Goal: Task Accomplishment & Management: Use online tool/utility

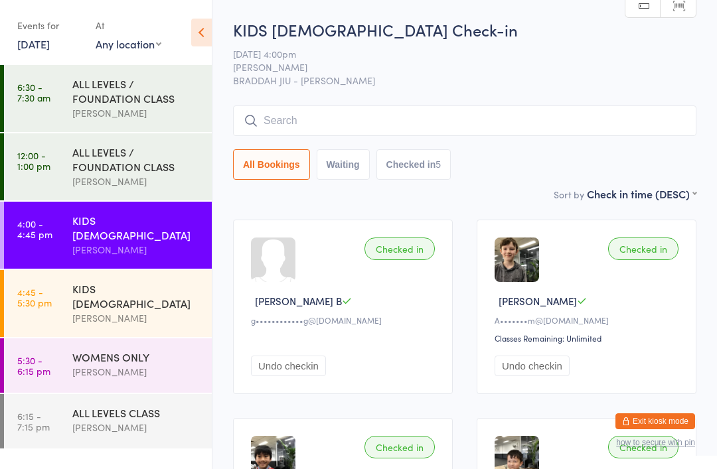
click at [308, 129] on input "search" at bounding box center [464, 121] width 463 height 31
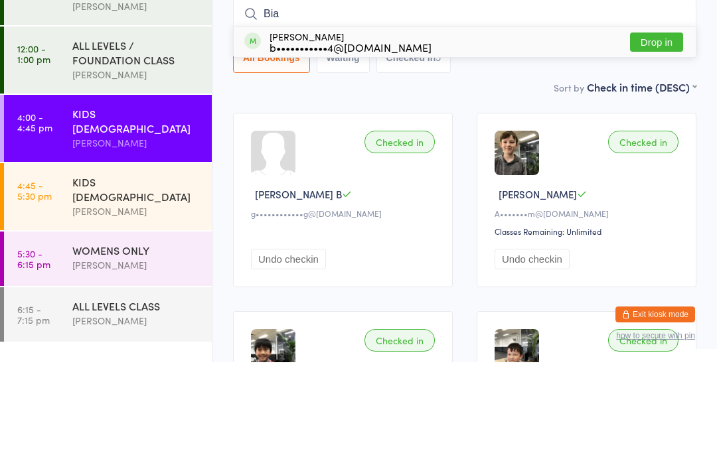
type input "Bia"
click at [658, 139] on button "Drop in" at bounding box center [656, 148] width 53 height 19
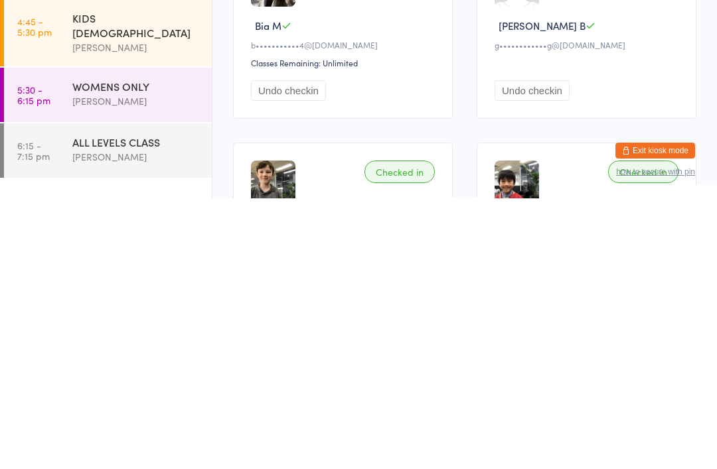
scroll to position [25, 0]
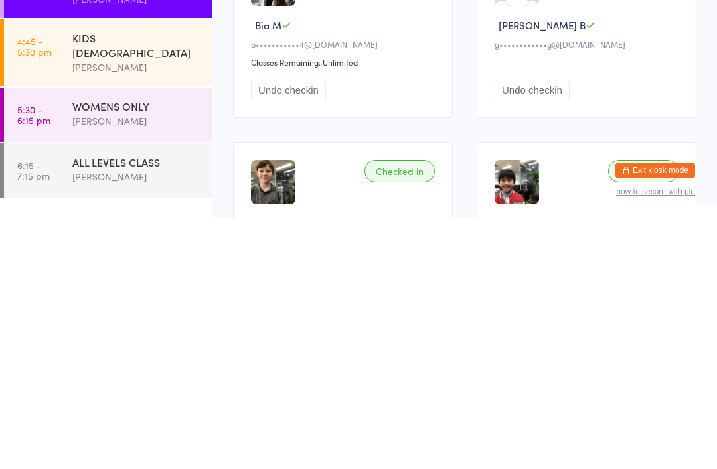
click at [184, 364] on div "[PERSON_NAME]" at bounding box center [136, 371] width 128 height 15
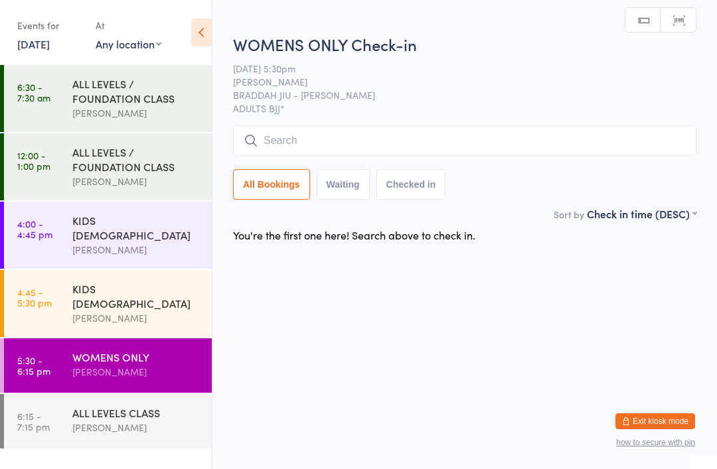
click at [512, 143] on input "search" at bounding box center [464, 140] width 463 height 31
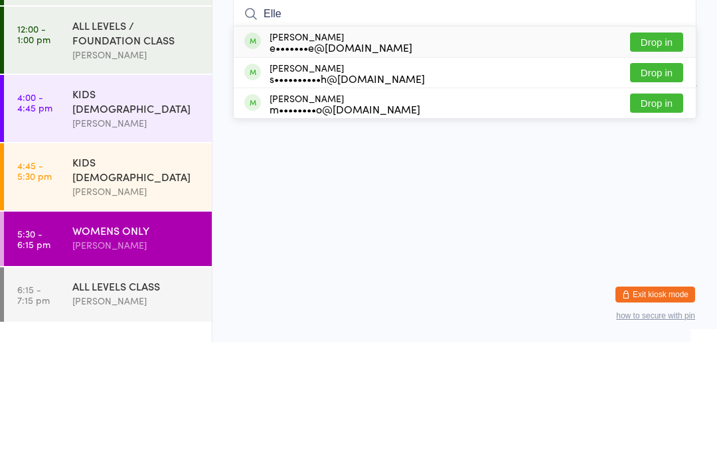
type input "Elle"
click at [659, 159] on button "Drop in" at bounding box center [656, 168] width 53 height 19
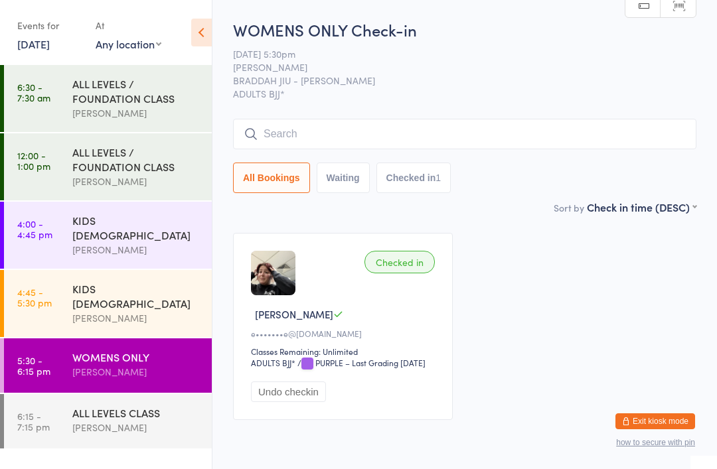
click at [114, 405] on div "ALL LEVELS CLASS" at bounding box center [136, 412] width 128 height 15
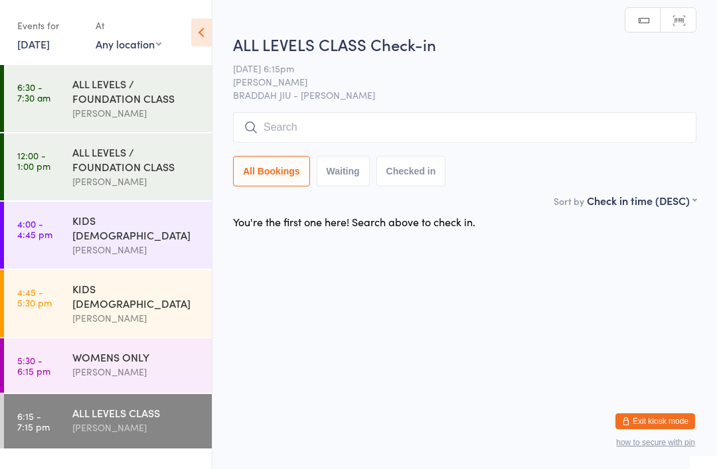
click at [438, 117] on input "search" at bounding box center [464, 127] width 463 height 31
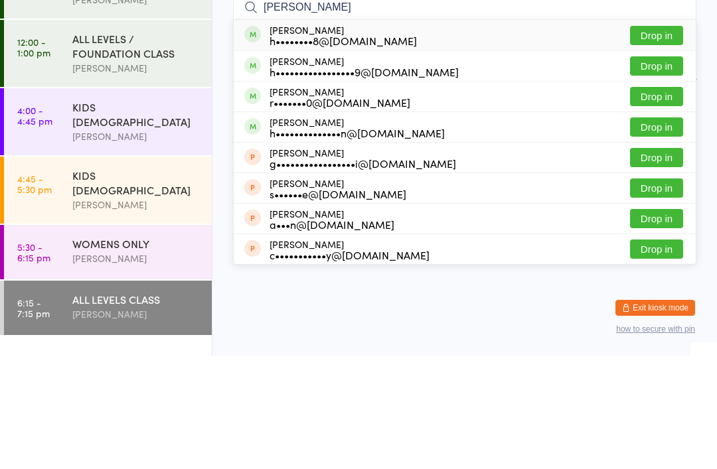
type input "[PERSON_NAME]"
click at [662, 139] on button "Drop in" at bounding box center [656, 148] width 53 height 19
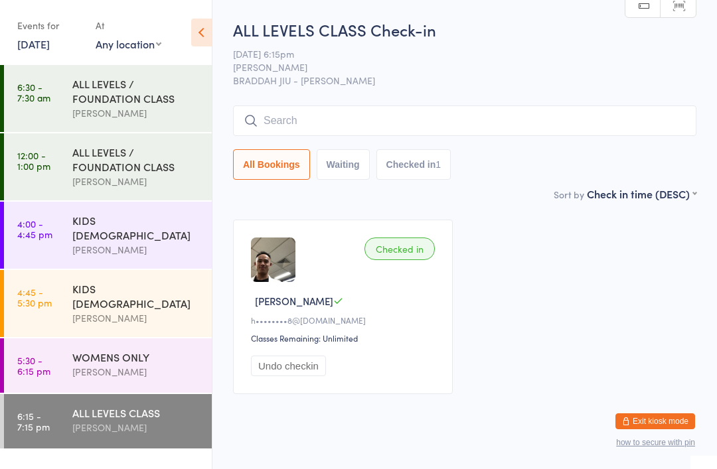
scroll to position [33, 0]
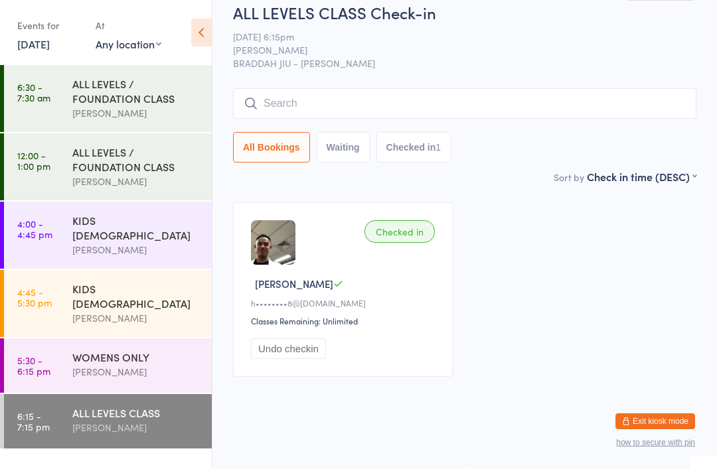
click at [534, 95] on input "search" at bounding box center [464, 103] width 463 height 31
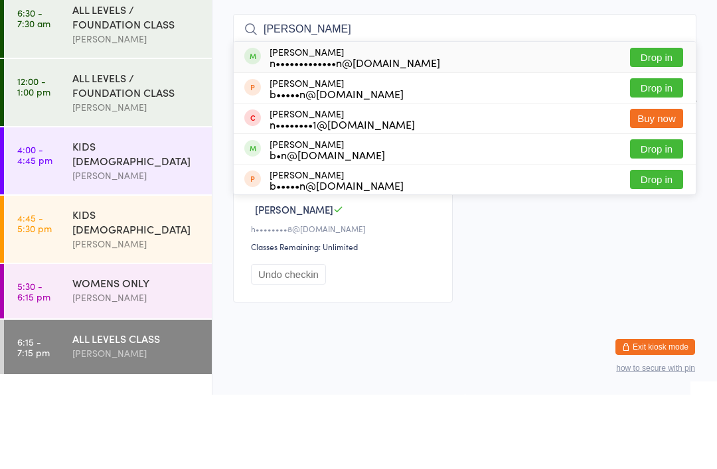
type input "[PERSON_NAME]"
click at [653, 122] on button "Drop in" at bounding box center [656, 131] width 53 height 19
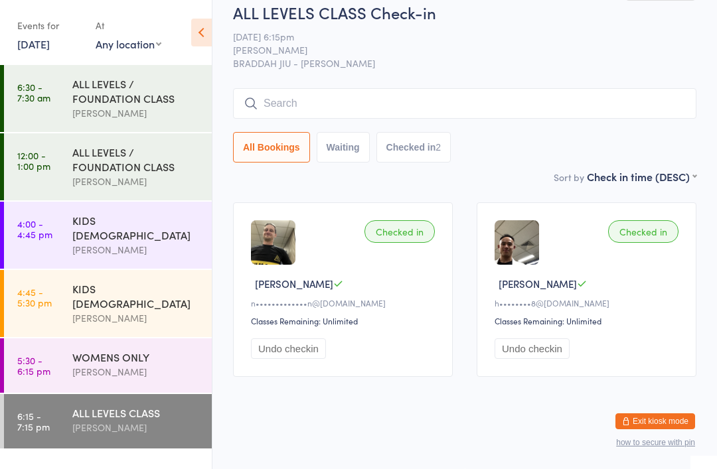
click at [151, 405] on div "ALL LEVELS CLASS" at bounding box center [136, 412] width 128 height 15
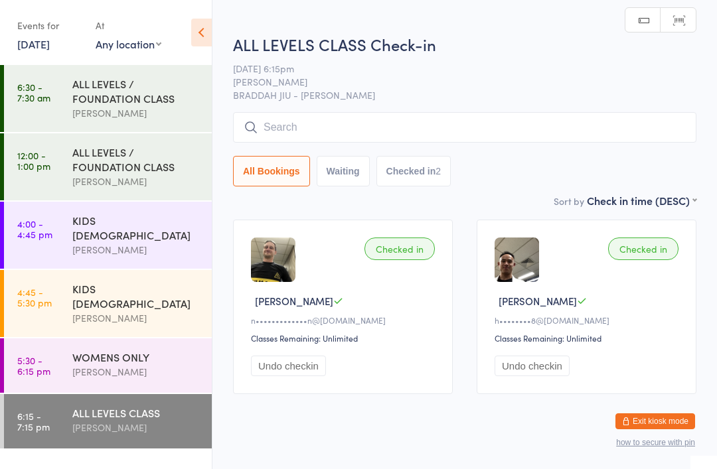
click at [387, 127] on input "search" at bounding box center [464, 127] width 463 height 31
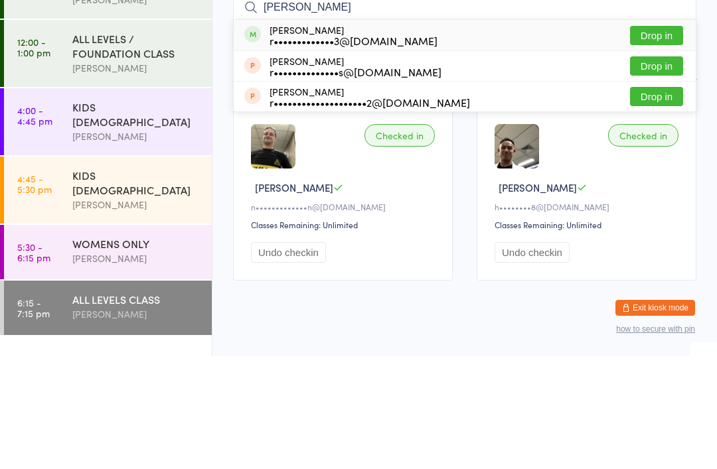
type input "[PERSON_NAME]"
click at [656, 139] on button "Drop in" at bounding box center [656, 148] width 53 height 19
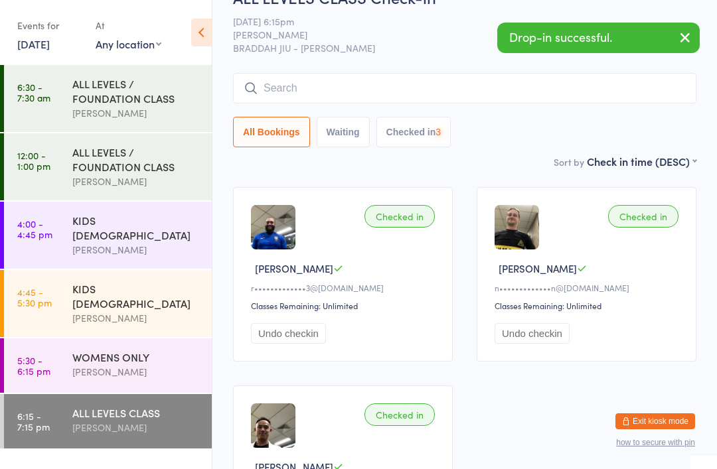
click at [472, 96] on input "search" at bounding box center [464, 88] width 463 height 31
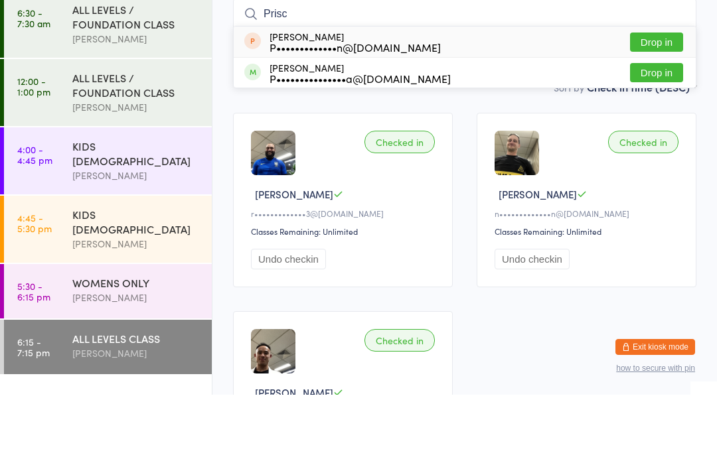
type input "Prisc"
click at [661, 137] on button "Drop in" at bounding box center [656, 146] width 53 height 19
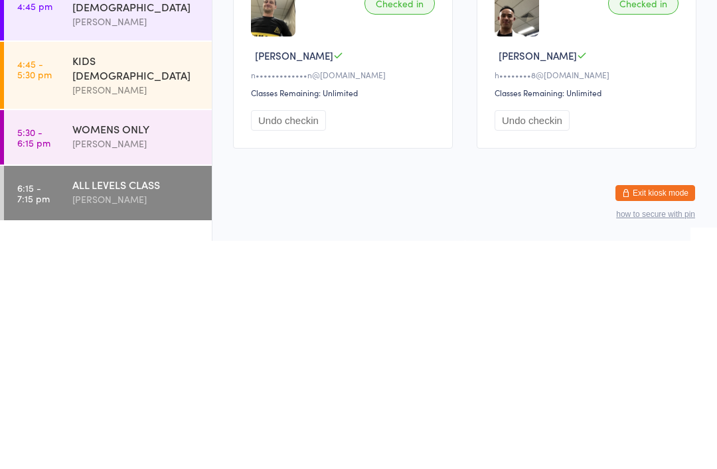
scroll to position [234, 0]
click at [175, 420] on div "[PERSON_NAME]" at bounding box center [136, 427] width 128 height 15
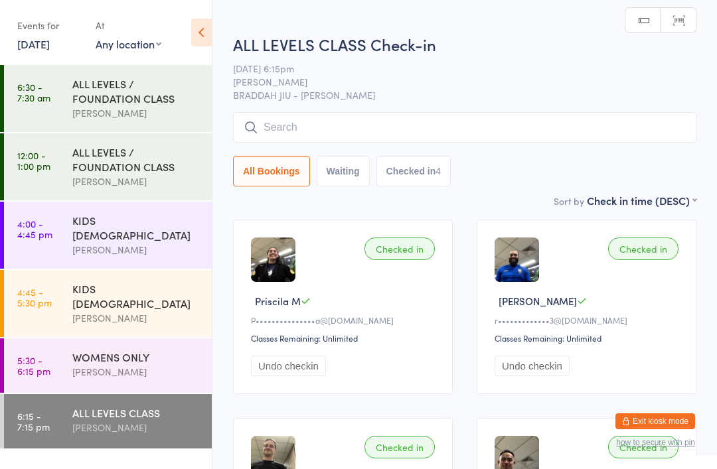
click at [539, 118] on input "search" at bounding box center [464, 127] width 463 height 31
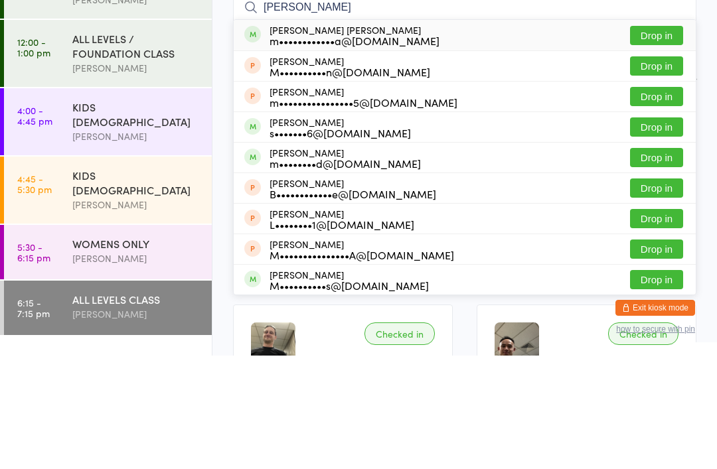
type input "[PERSON_NAME]"
click at [658, 139] on button "Drop in" at bounding box center [656, 148] width 53 height 19
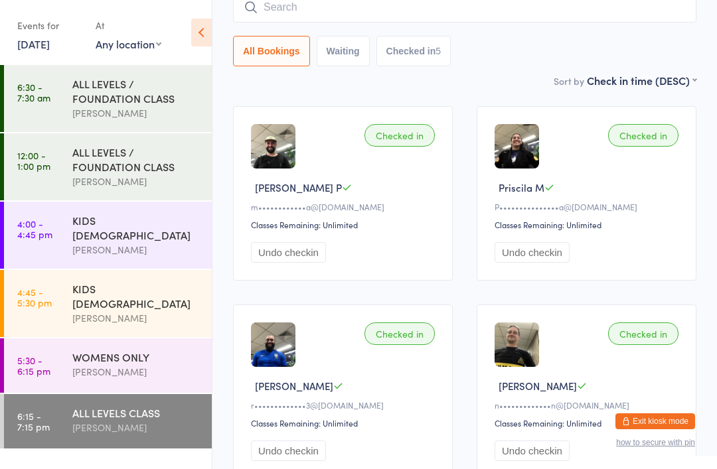
click at [559, 15] on input "search" at bounding box center [464, 7] width 463 height 31
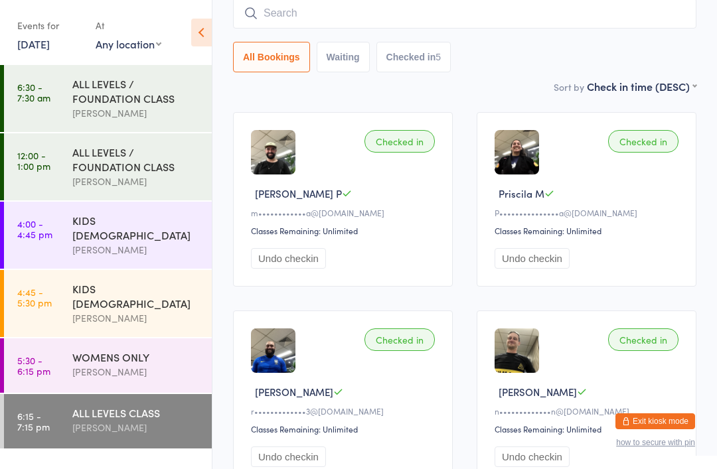
scroll to position [107, 0]
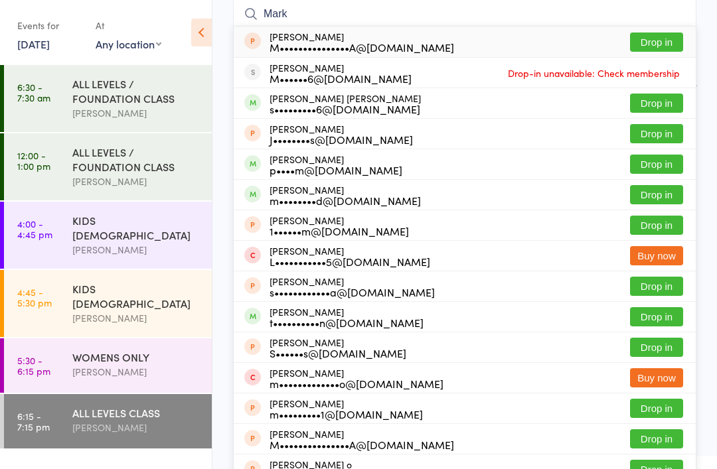
type input "Mark"
click at [660, 101] on button "Drop in" at bounding box center [656, 103] width 53 height 19
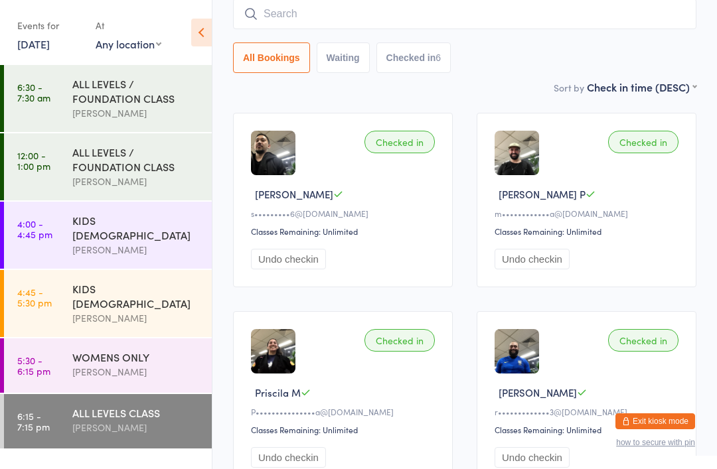
click at [340, 18] on input "search" at bounding box center [464, 14] width 463 height 31
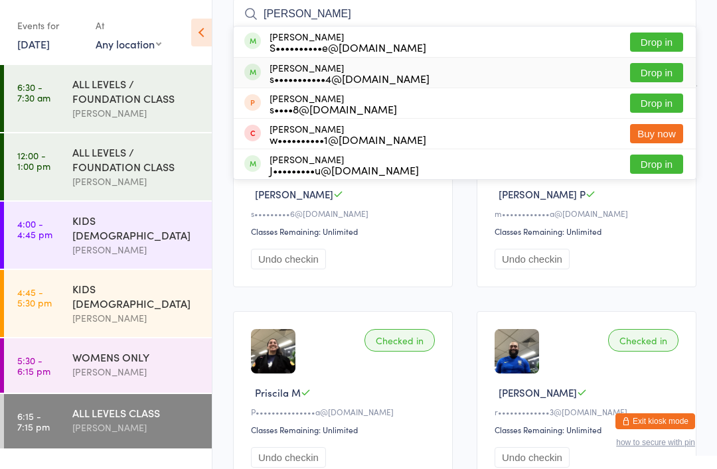
type input "[PERSON_NAME]"
click at [657, 60] on div "[PERSON_NAME] s•••••••••••4@[DOMAIN_NAME] Drop in" at bounding box center [465, 73] width 462 height 30
